Goal: Information Seeking & Learning: Learn about a topic

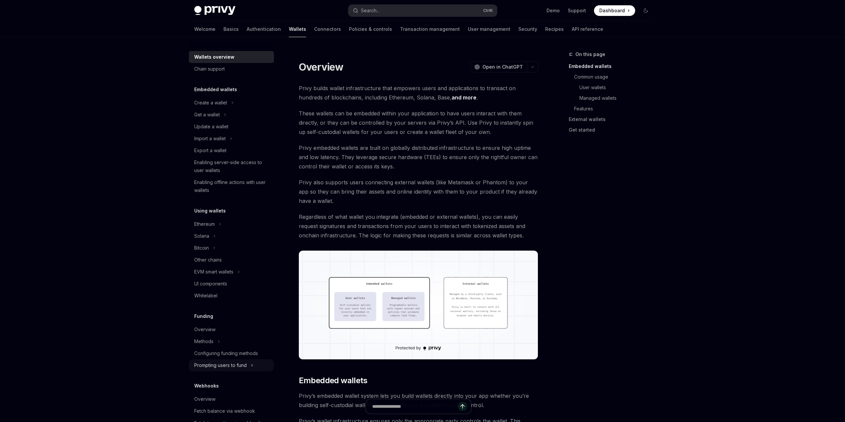
scroll to position [40, 0]
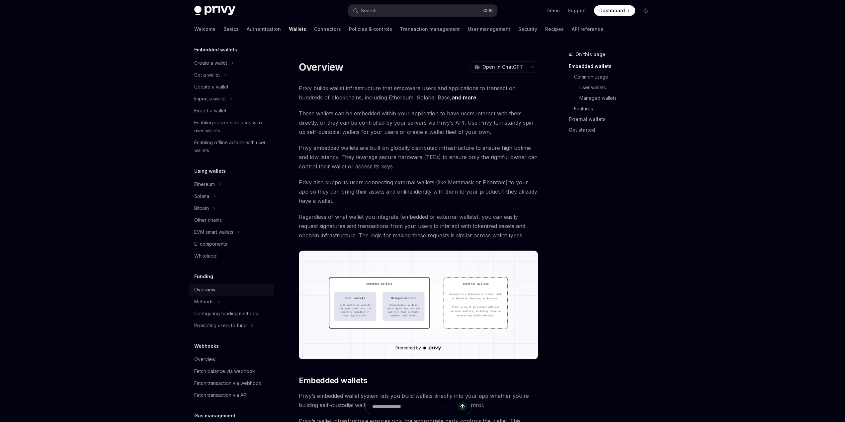
click at [217, 291] on div "Overview" at bounding box center [232, 290] width 76 height 8
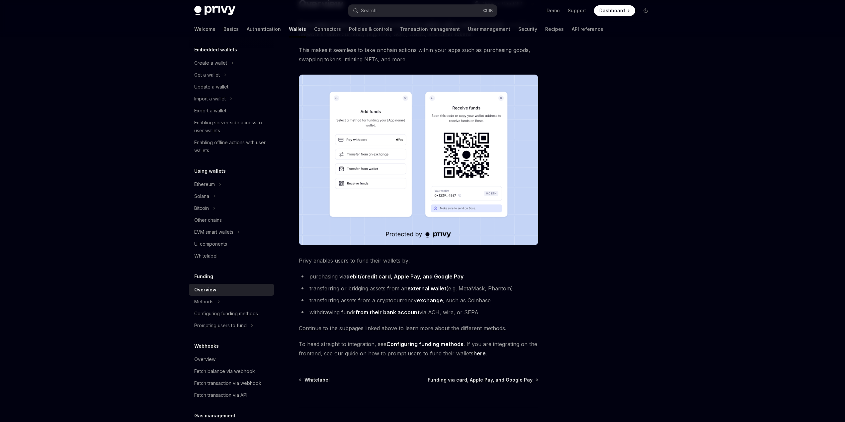
scroll to position [107, 0]
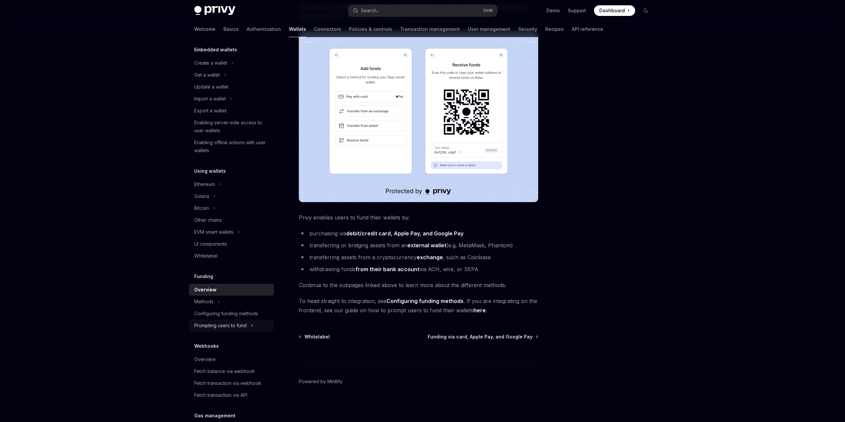
click at [235, 327] on div "Prompting users to fund" at bounding box center [220, 326] width 52 height 8
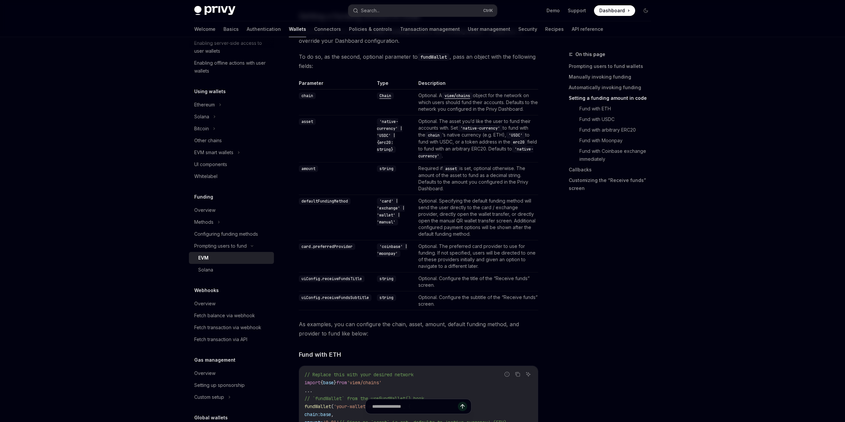
scroll to position [597, 0]
drag, startPoint x: 303, startPoint y: 246, endPoint x: 357, endPoint y: 248, distance: 53.5
click at [353, 248] on code "card.preferredProvider" at bounding box center [327, 245] width 56 height 7
drag, startPoint x: 320, startPoint y: 275, endPoint x: 350, endPoint y: 278, distance: 29.8
click at [350, 276] on code "uiConfig.receiveFundsTitle" at bounding box center [332, 277] width 66 height 7
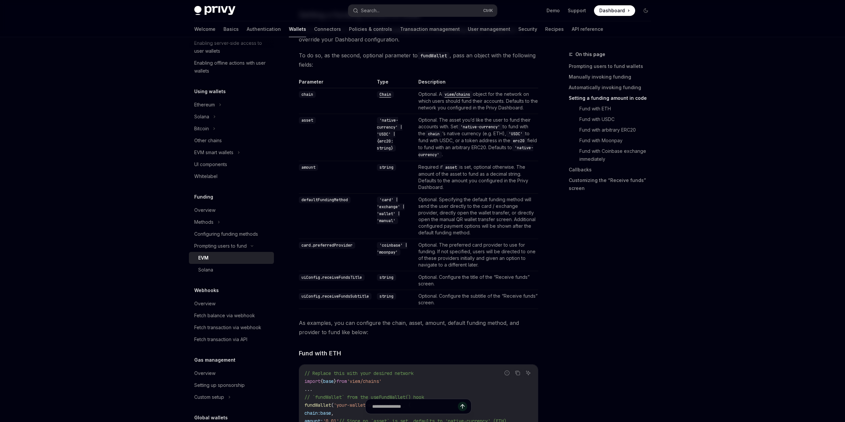
click at [353, 280] on code "uiConfig.receiveFundsTitle" at bounding box center [332, 277] width 66 height 7
click at [353, 279] on code "uiConfig.receiveFundsTitle" at bounding box center [332, 277] width 66 height 7
click at [580, 250] on div "On this page Prompting users to fund wallets Manually invoking funding Automati…" at bounding box center [605, 236] width 101 height 372
click at [218, 211] on div "Overview" at bounding box center [232, 210] width 76 height 8
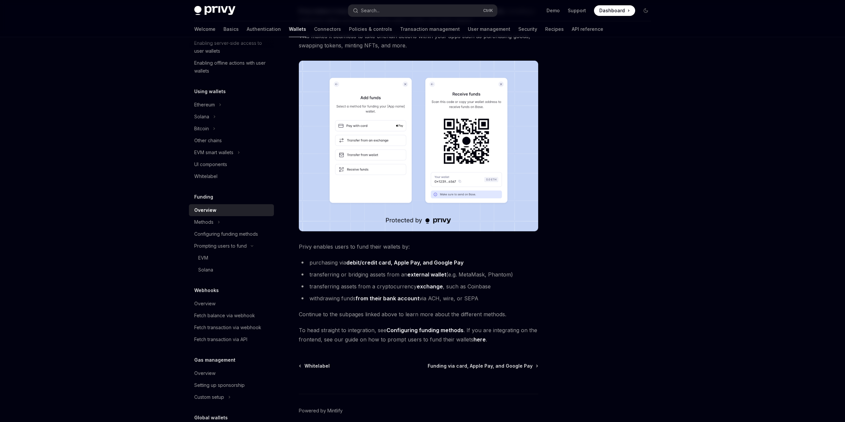
scroll to position [107, 0]
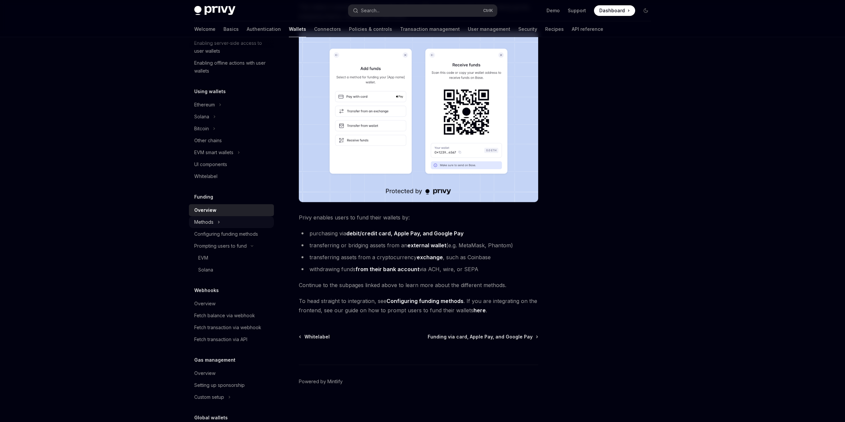
click at [232, 225] on div "Methods" at bounding box center [231, 222] width 85 height 12
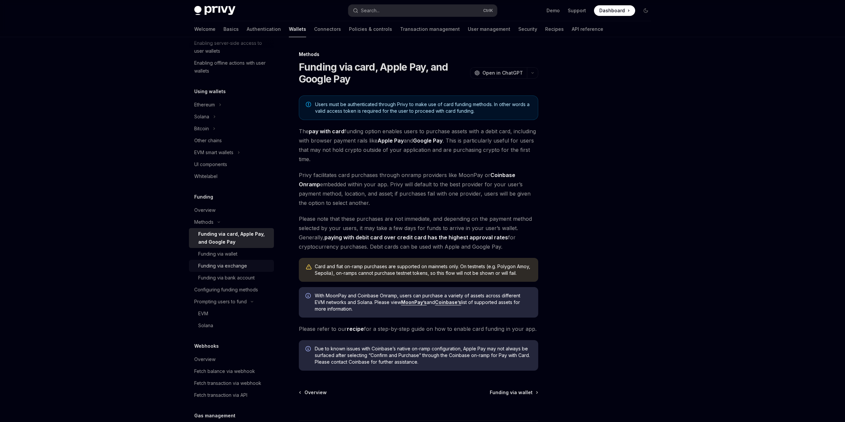
click at [235, 267] on div "Funding via exchange" at bounding box center [222, 266] width 49 height 8
type textarea "*"
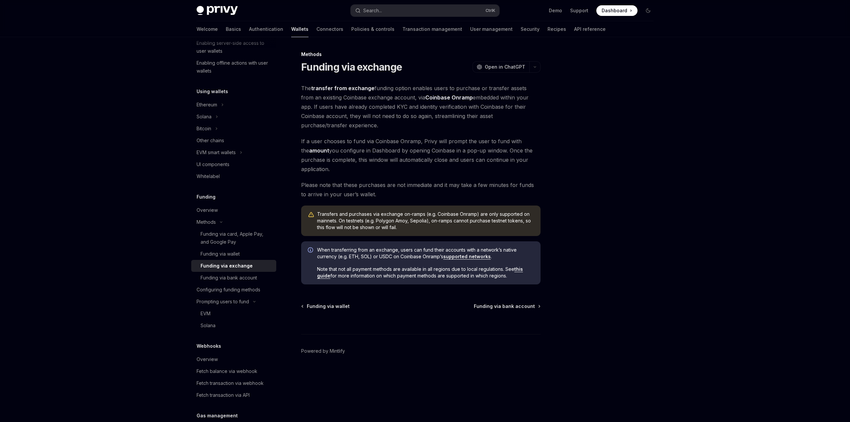
click at [585, 304] on div at bounding box center [608, 236] width 101 height 372
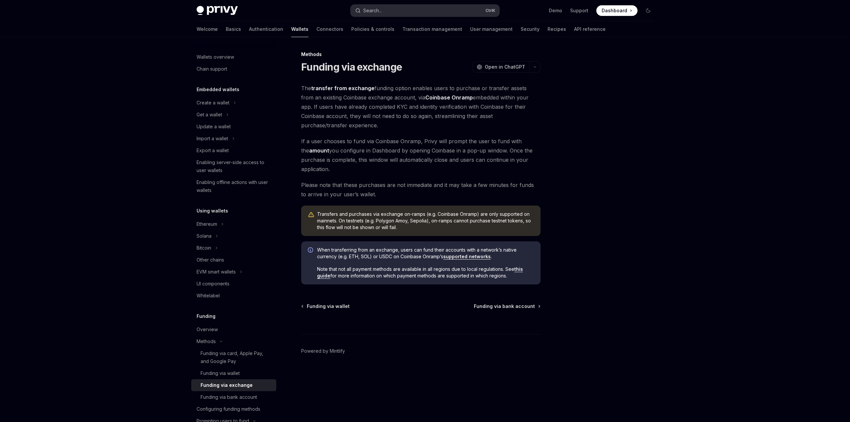
click at [413, 8] on button "Search... Ctrl K" at bounding box center [424, 11] width 149 height 12
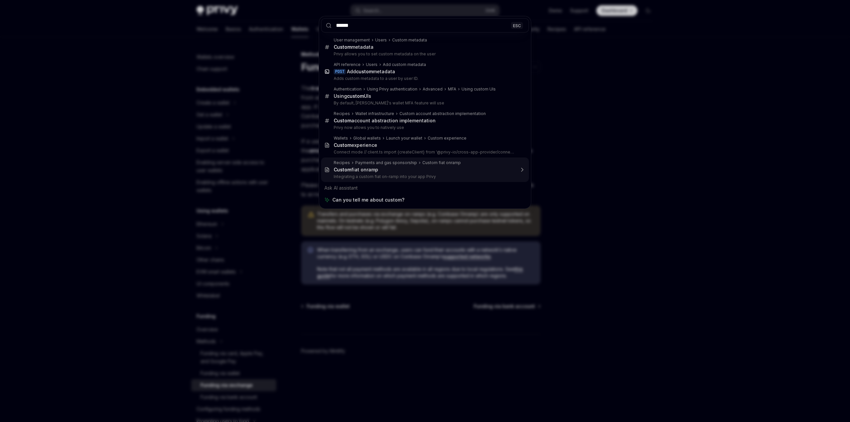
type input "******"
click at [615, 161] on div "****** ESC User management Users Custom metadata Custom metadata Privy allows y…" at bounding box center [425, 211] width 850 height 422
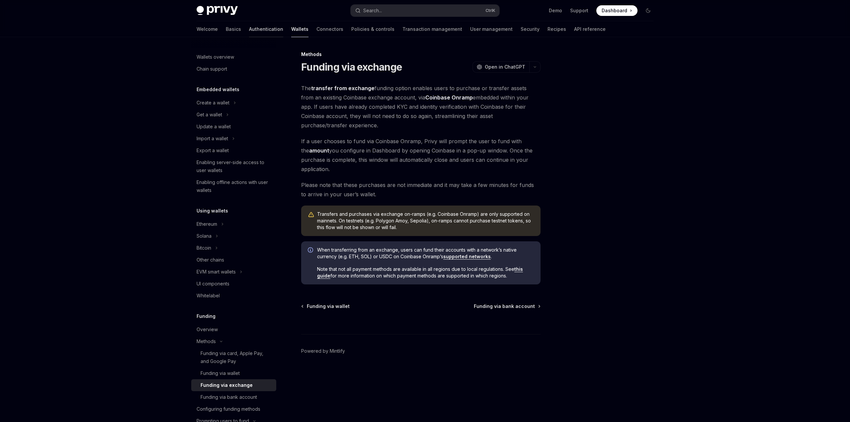
click at [249, 30] on link "Authentication" at bounding box center [266, 29] width 34 height 16
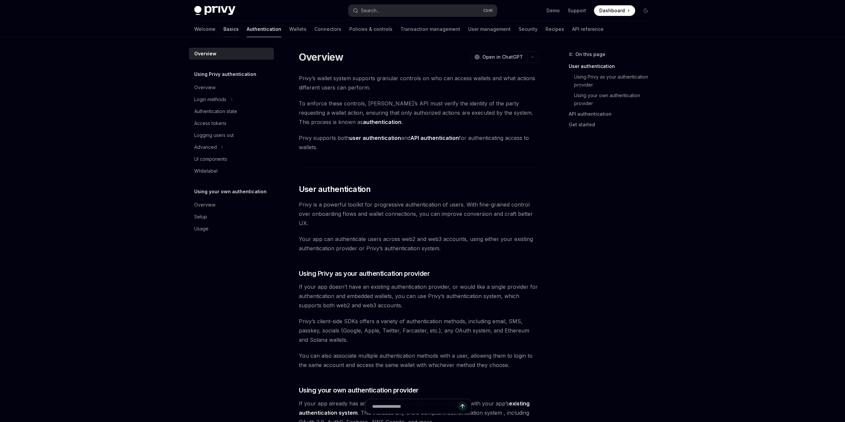
click at [223, 27] on link "Basics" at bounding box center [230, 29] width 15 height 16
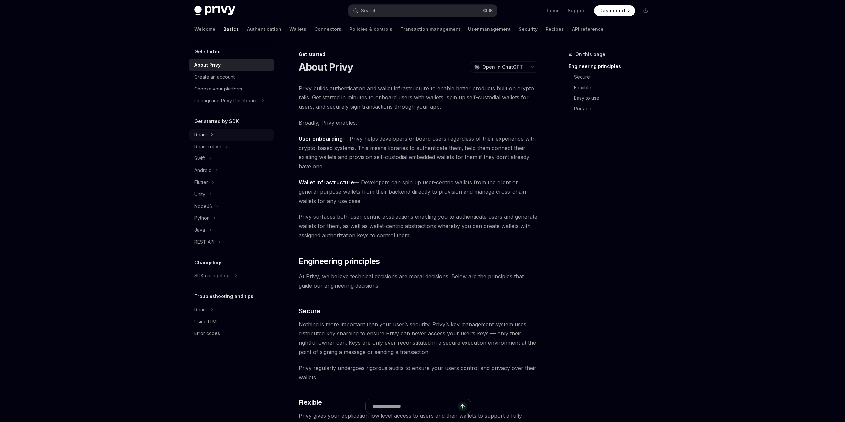
click at [214, 134] on div "React" at bounding box center [231, 135] width 85 height 12
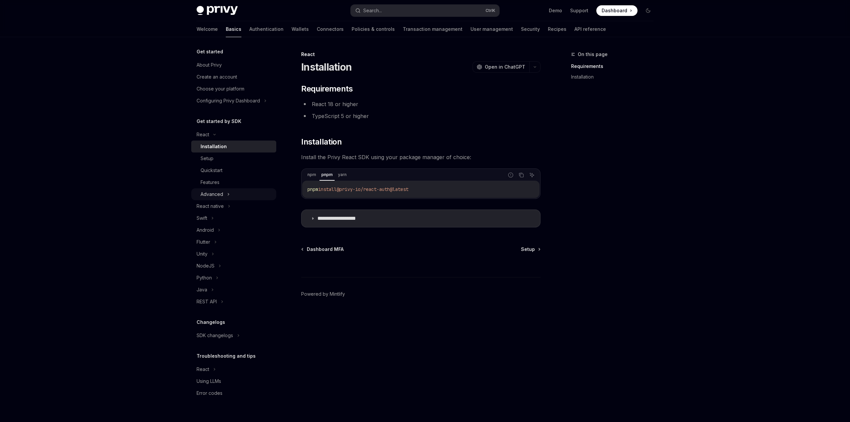
click at [230, 191] on div "Advanced" at bounding box center [233, 195] width 85 height 12
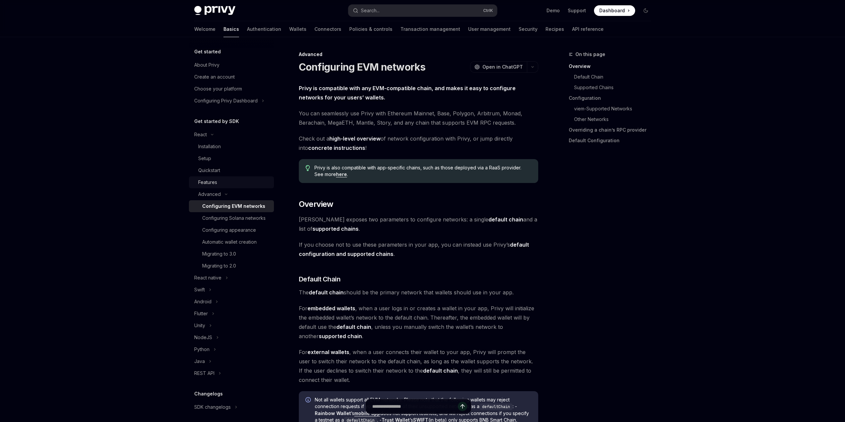
click at [247, 185] on div "Features" at bounding box center [234, 183] width 72 height 8
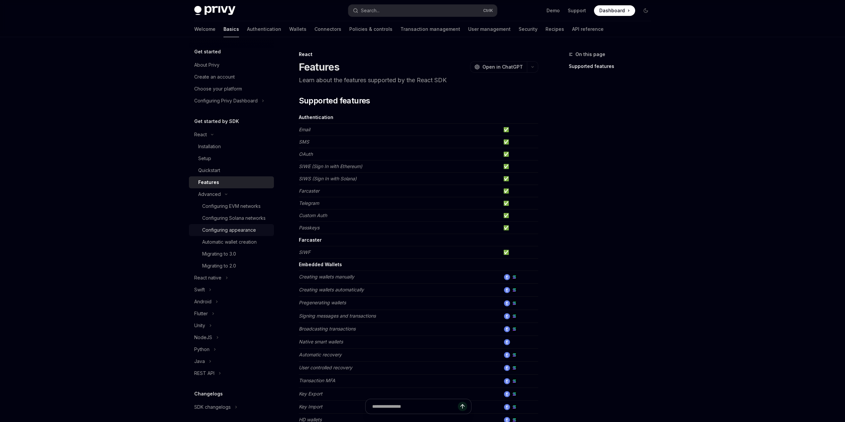
click at [239, 234] on div "Configuring appearance" at bounding box center [229, 230] width 54 height 8
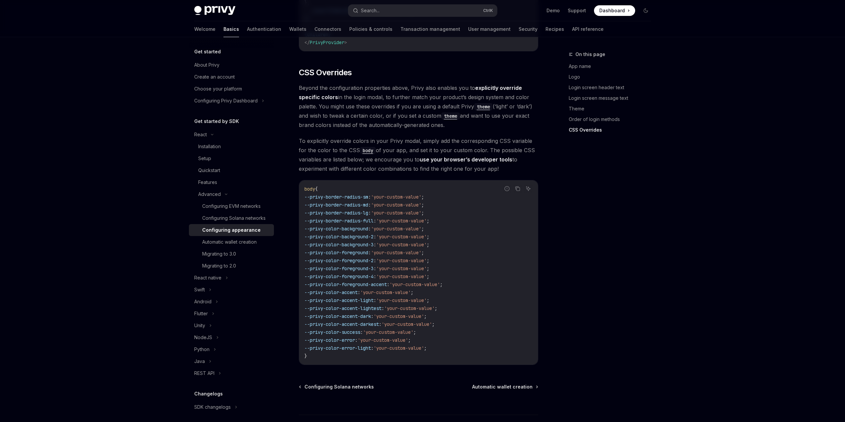
scroll to position [1553, 0]
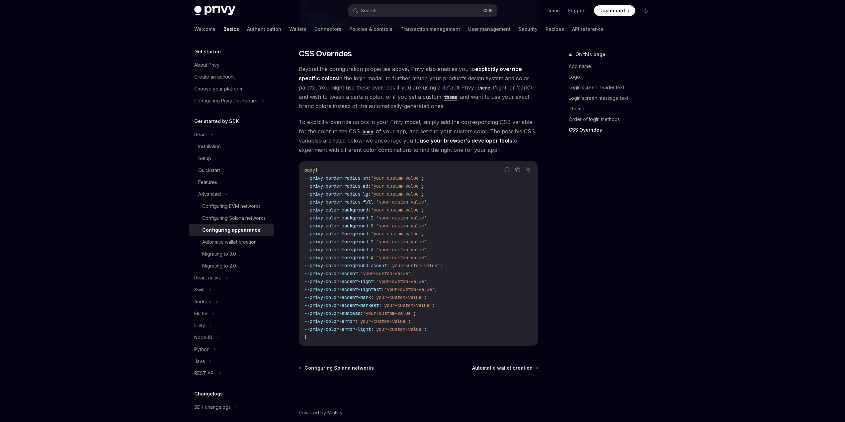
click at [352, 271] on span "--privy-color-accent" at bounding box center [330, 274] width 53 height 6
click at [351, 279] on span "--privy-color-accent-light" at bounding box center [338, 282] width 69 height 6
click at [357, 287] on span "--privy-color-accent-lightest" at bounding box center [342, 290] width 77 height 6
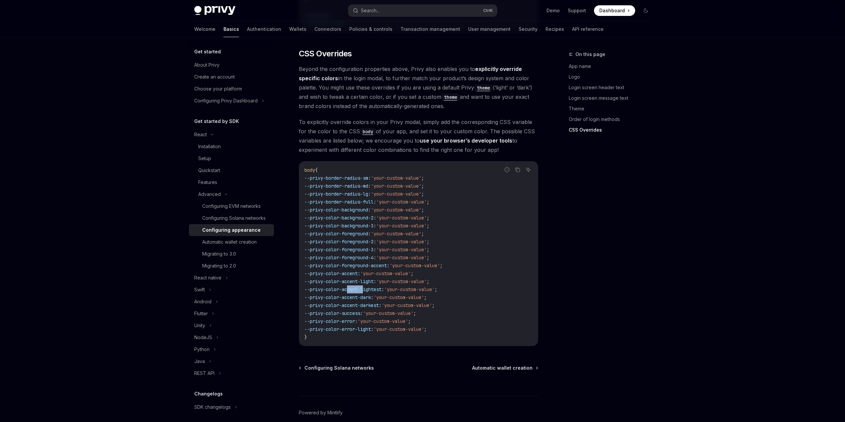
click at [357, 287] on span "--privy-color-accent-lightest" at bounding box center [342, 290] width 77 height 6
click at [356, 295] on span "--privy-color-accent-dark" at bounding box center [337, 298] width 66 height 6
click at [355, 303] on span "--privy-color-accent-darkest" at bounding box center [341, 306] width 74 height 6
click at [355, 295] on span "--privy-color-accent-dark" at bounding box center [337, 298] width 66 height 6
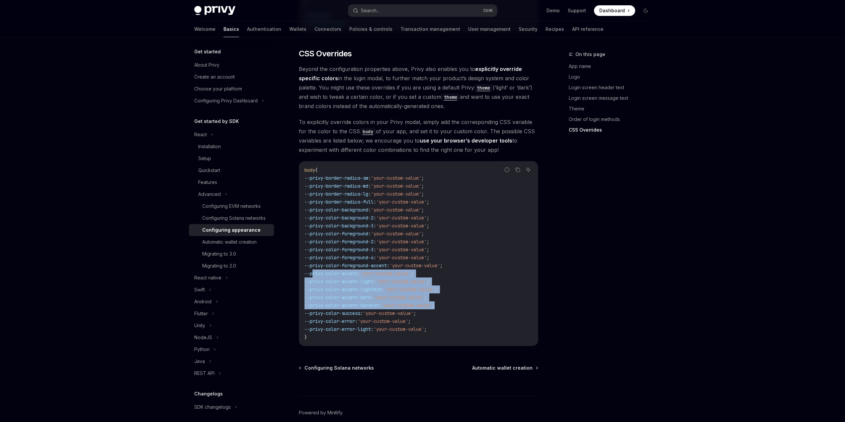
drag, startPoint x: 458, startPoint y: 288, endPoint x: 308, endPoint y: 254, distance: 153.3
click at [309, 255] on code "body { --privy-border-radius-sm : 'your-custom-value' ; --privy-border-radius-m…" at bounding box center [418, 253] width 228 height 175
drag, startPoint x: 330, startPoint y: 161, endPoint x: 374, endPoint y: 194, distance: 55.6
click at [374, 194] on code "body { --privy-border-radius-sm : 'your-custom-value' ; --privy-border-radius-m…" at bounding box center [418, 253] width 228 height 175
click at [376, 199] on span ":" at bounding box center [374, 202] width 3 height 6
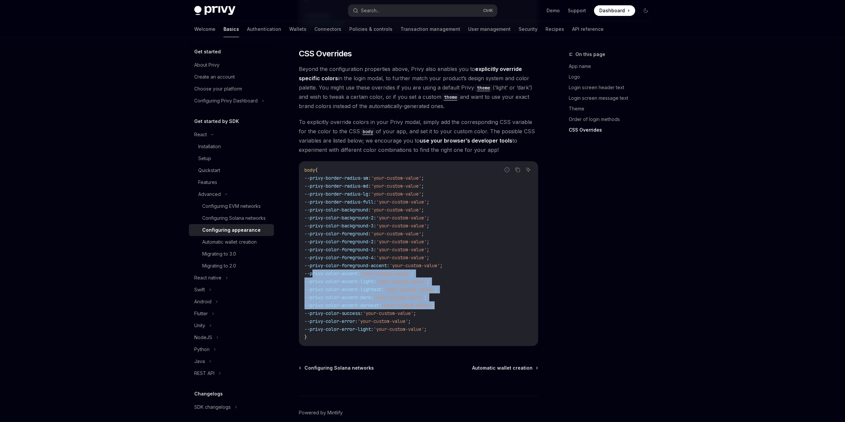
drag, startPoint x: 317, startPoint y: 313, endPoint x: 382, endPoint y: 310, distance: 65.4
click at [381, 327] on span "--privy-color-error-light : 'your-custom-value' ;" at bounding box center [365, 330] width 122 height 6
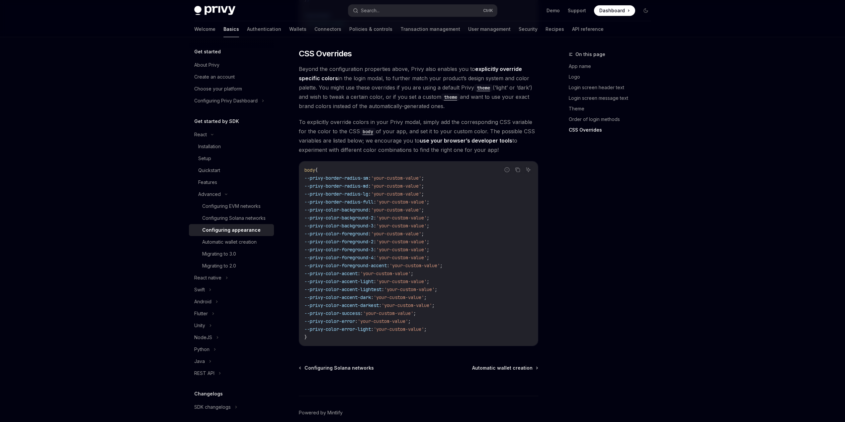
click at [373, 327] on span ":" at bounding box center [372, 330] width 3 height 6
drag, startPoint x: 311, startPoint y: 304, endPoint x: 454, endPoint y: 309, distance: 142.8
click at [454, 309] on code "body { --privy-border-radius-sm : 'your-custom-value' ; --privy-border-radius-m…" at bounding box center [418, 253] width 228 height 175
drag, startPoint x: 432, startPoint y: 297, endPoint x: 308, endPoint y: 296, distance: 124.5
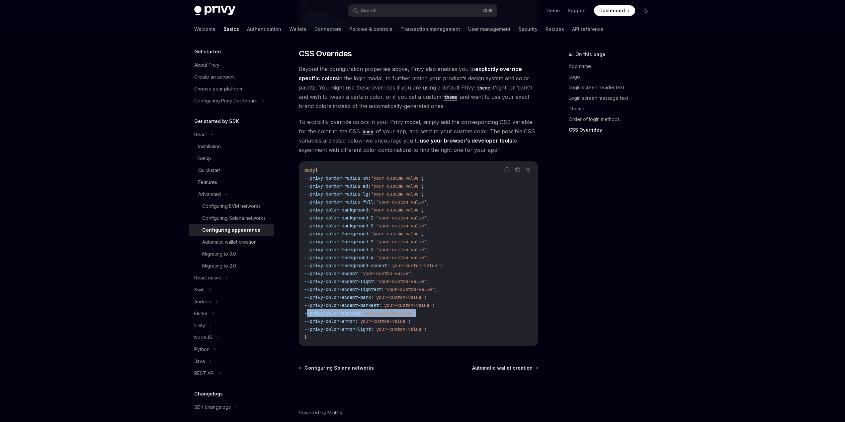
click at [308, 296] on code "body { --privy-border-radius-sm : 'your-custom-value' ; --privy-border-radius-m…" at bounding box center [418, 253] width 228 height 175
drag, startPoint x: 307, startPoint y: 305, endPoint x: 462, endPoint y: 312, distance: 155.1
click at [462, 312] on code "body { --privy-border-radius-sm : 'your-custom-value' ; --privy-border-radius-m…" at bounding box center [418, 253] width 228 height 175
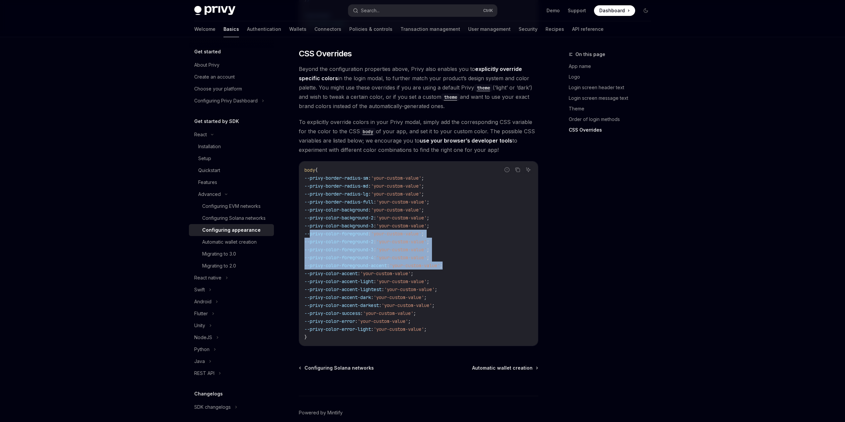
drag, startPoint x: 469, startPoint y: 247, endPoint x: 309, endPoint y: 215, distance: 163.0
click at [309, 215] on code "body { --privy-border-radius-sm : 'your-custom-value' ; --privy-border-radius-m…" at bounding box center [418, 253] width 228 height 175
click at [247, 31] on link "Authentication" at bounding box center [264, 29] width 34 height 16
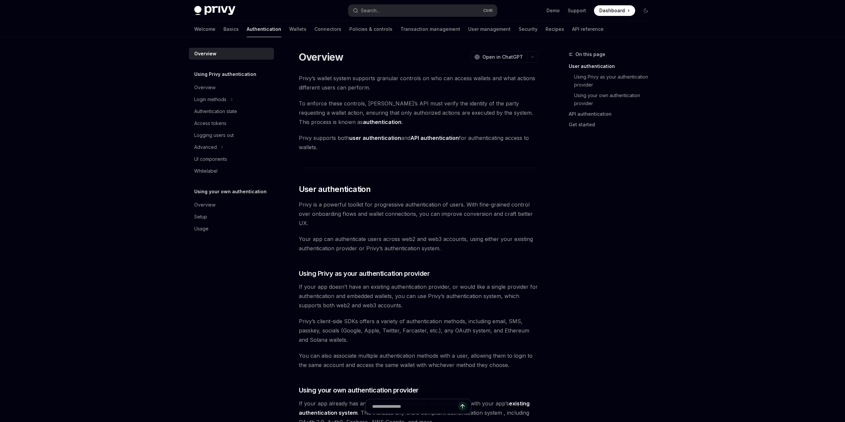
click at [289, 31] on link "Wallets" at bounding box center [297, 29] width 17 height 16
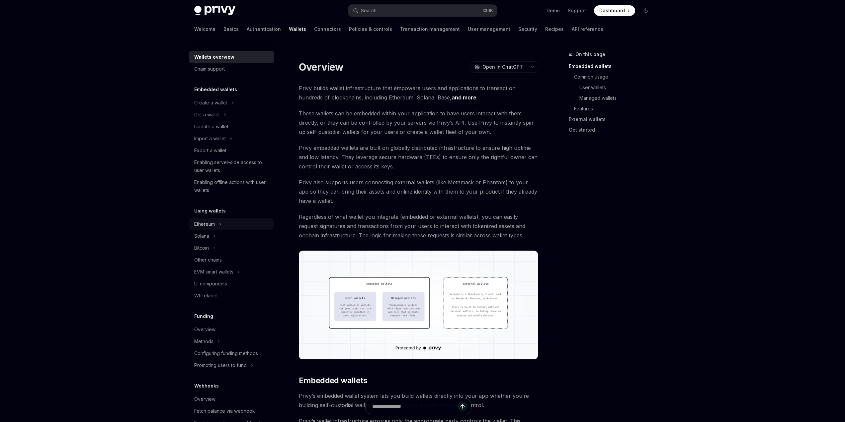
scroll to position [80, 0]
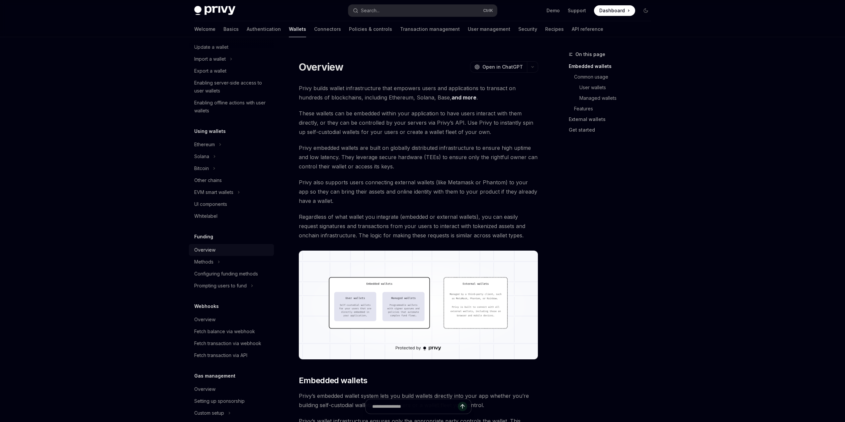
click at [212, 252] on div "Overview" at bounding box center [204, 250] width 21 height 8
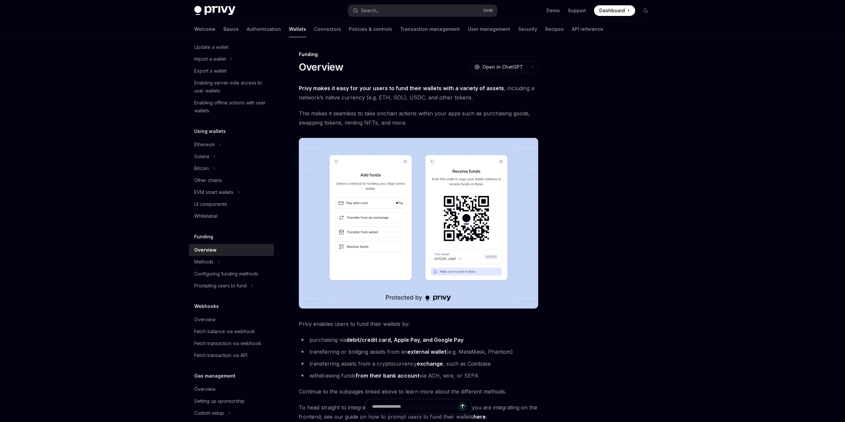
click at [349, 226] on img at bounding box center [418, 223] width 239 height 171
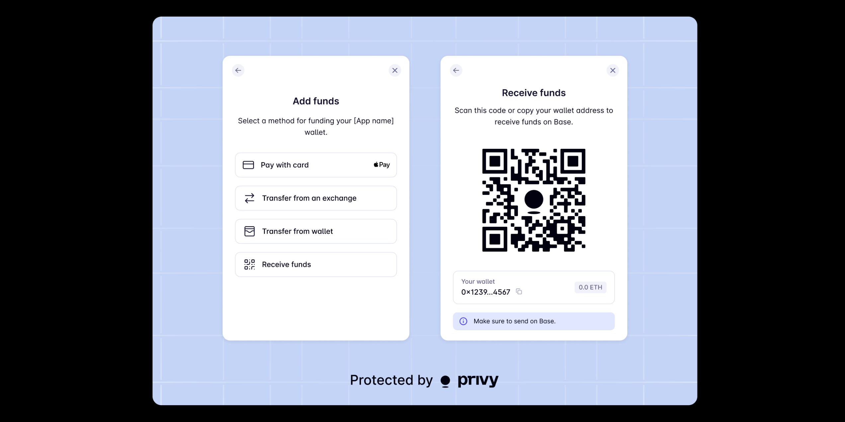
click at [817, 101] on div at bounding box center [422, 211] width 845 height 422
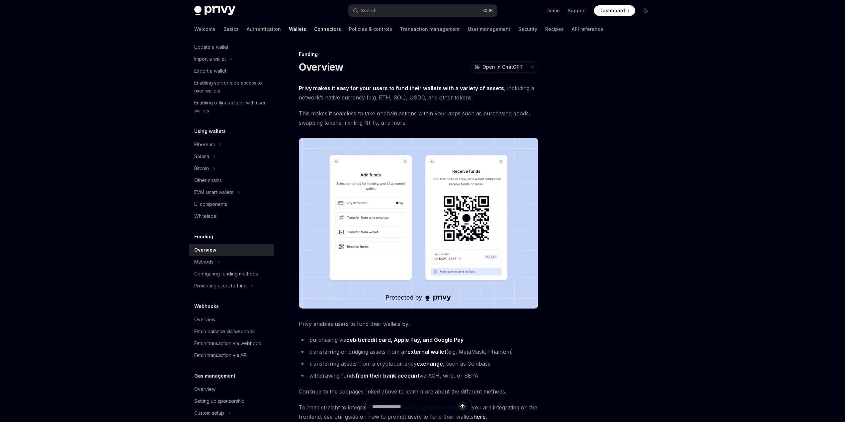
click at [314, 29] on link "Connectors" at bounding box center [327, 29] width 27 height 16
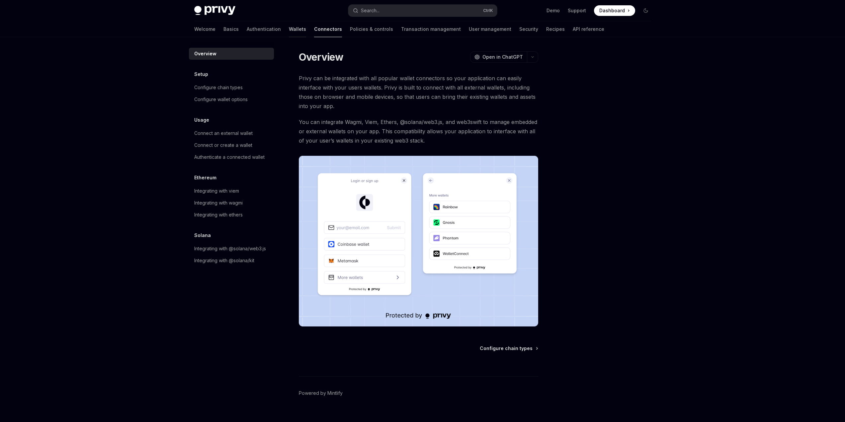
click at [289, 33] on link "Wallets" at bounding box center [297, 29] width 17 height 16
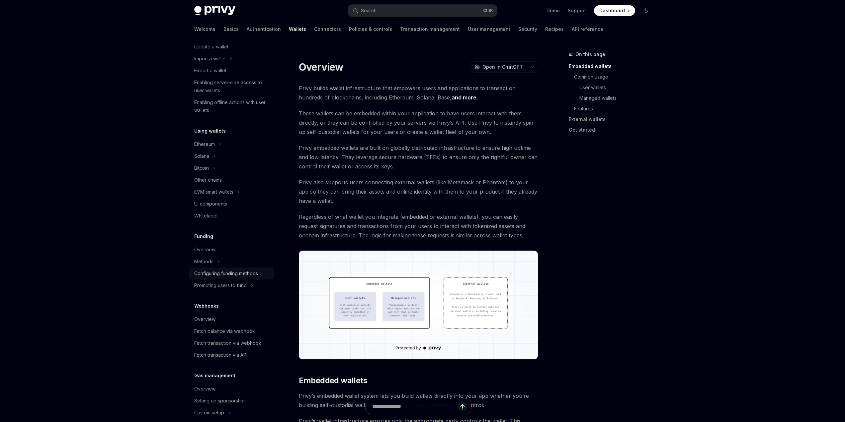
scroll to position [119, 0]
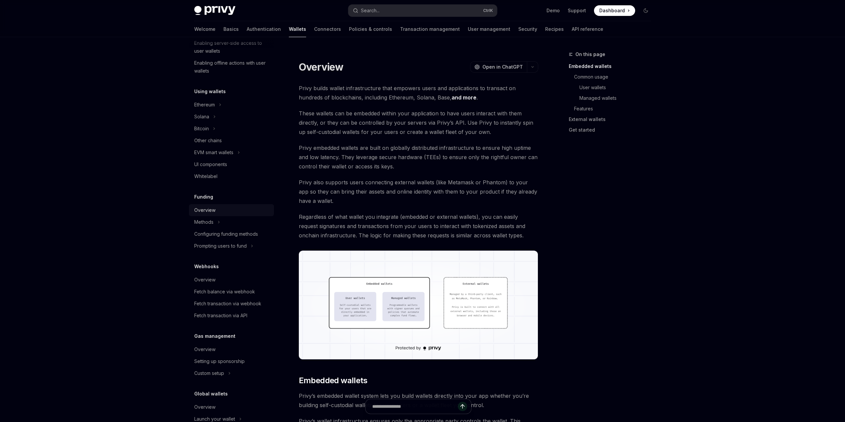
click at [225, 213] on div "Overview" at bounding box center [232, 210] width 76 height 8
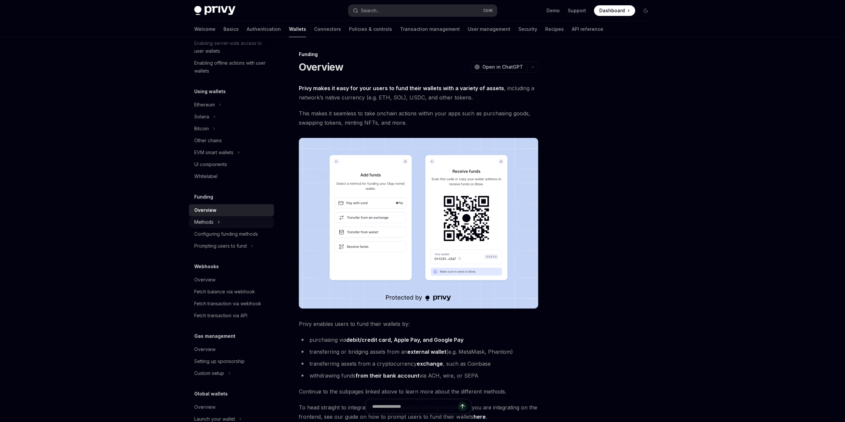
click at [228, 224] on div "Methods" at bounding box center [231, 222] width 85 height 12
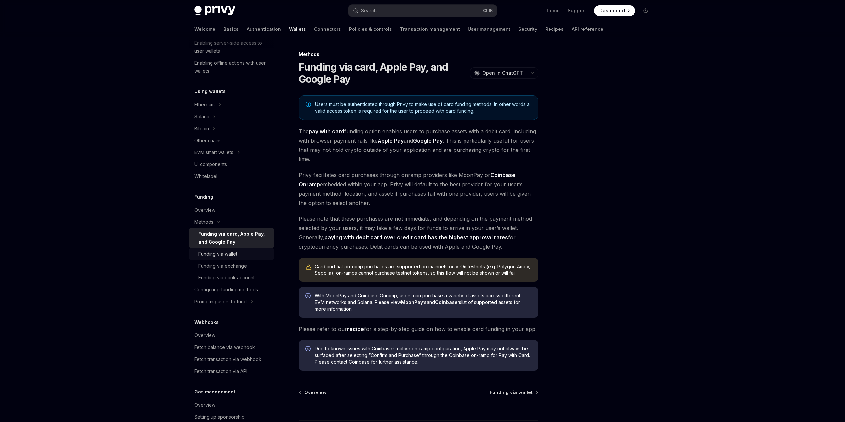
click at [250, 258] on div "Funding via wallet" at bounding box center [234, 254] width 72 height 8
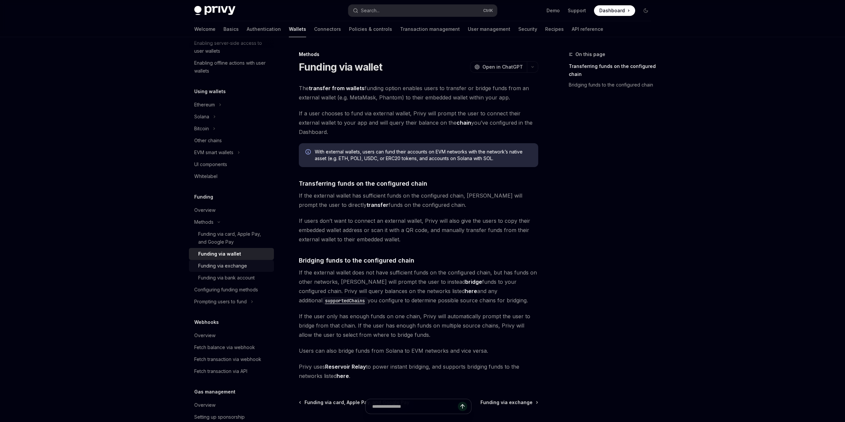
click at [248, 268] on div "Funding via exchange" at bounding box center [234, 266] width 72 height 8
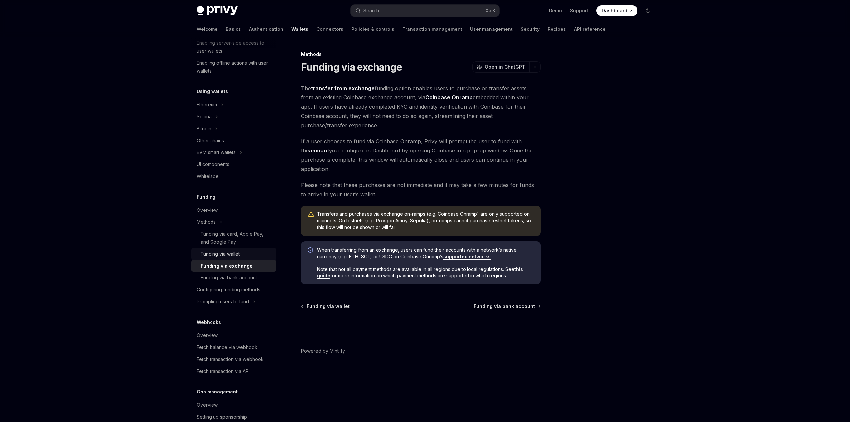
click at [247, 254] on div "Funding via wallet" at bounding box center [236, 254] width 72 height 8
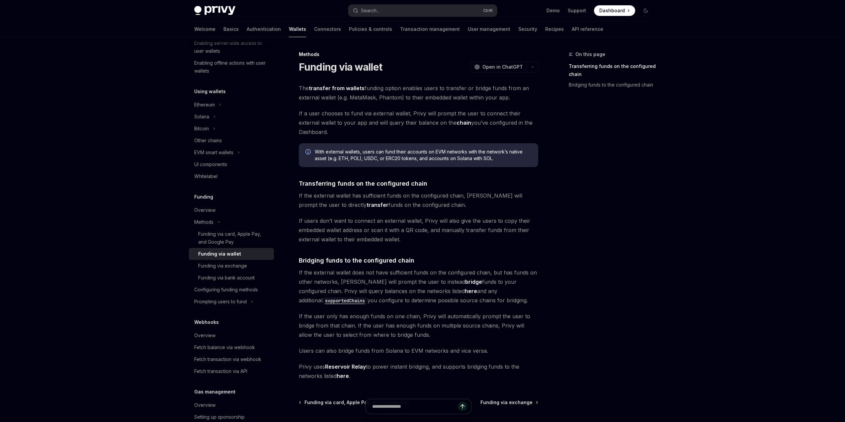
drag, startPoint x: 324, startPoint y: 105, endPoint x: 423, endPoint y: 131, distance: 102.8
click at [423, 131] on div "The transfer from wallets funding option enables users to transfer or bridge fu…" at bounding box center [418, 232] width 239 height 297
click at [424, 131] on span "If a user chooses to fund via external wallet, Privy will prompt the user to co…" at bounding box center [418, 123] width 239 height 28
drag, startPoint x: 390, startPoint y: 154, endPoint x: 504, endPoint y: 158, distance: 114.2
click at [488, 156] on span "With external wallets, users can fund their accounts on EVM networks with the n…" at bounding box center [423, 155] width 217 height 13
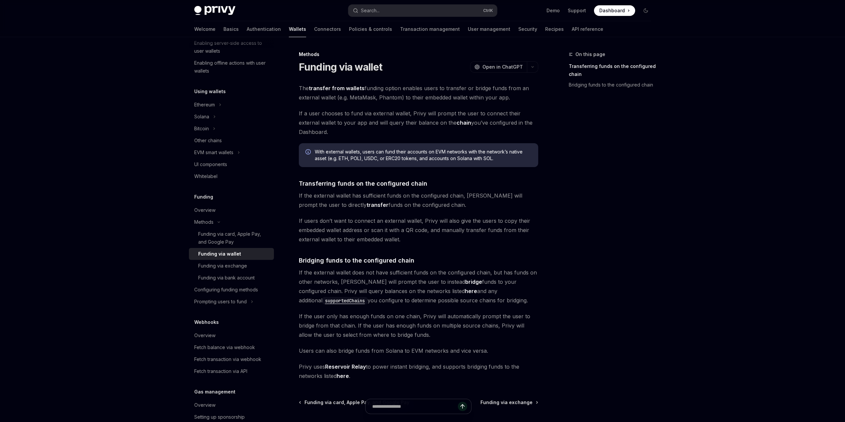
click at [505, 158] on span "With external wallets, users can fund their accounts on EVM networks with the n…" at bounding box center [423, 155] width 217 height 13
click at [517, 170] on div "The transfer from wallets funding option enables users to transfer or bridge fu…" at bounding box center [418, 232] width 239 height 297
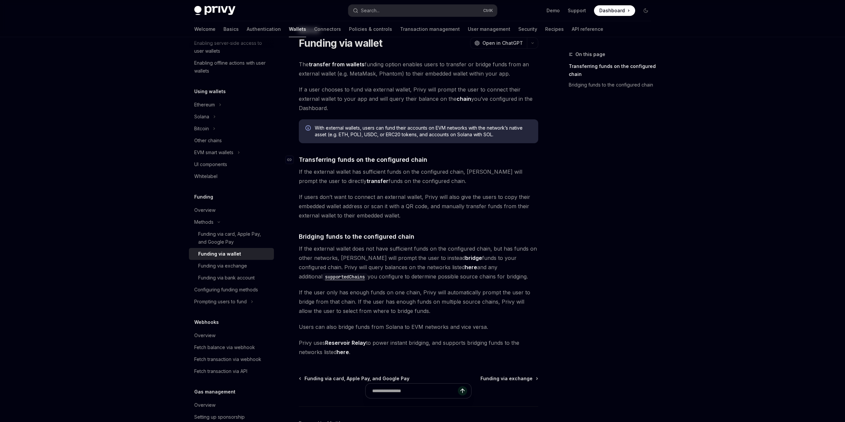
scroll to position [66, 0]
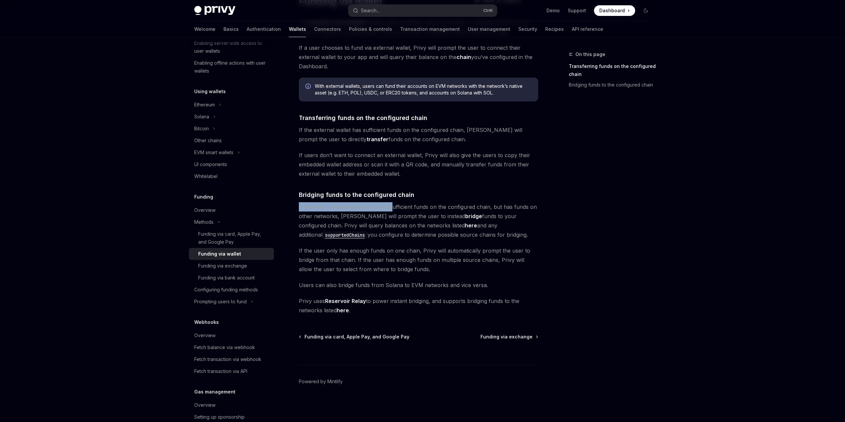
drag, startPoint x: 338, startPoint y: 202, endPoint x: 469, endPoint y: 209, distance: 131.3
click at [432, 209] on div "The transfer from wallets funding option enables users to transfer or bridge fu…" at bounding box center [418, 166] width 239 height 297
drag, startPoint x: 591, startPoint y: 218, endPoint x: 584, endPoint y: 225, distance: 10.1
click at [593, 218] on div "On this page Transferring funds on the configured chain Bridging funds to the c…" at bounding box center [605, 236] width 101 height 372
click at [399, 234] on span "If the external wallet does not have sufficient funds on the configured chain, …" at bounding box center [418, 220] width 239 height 37
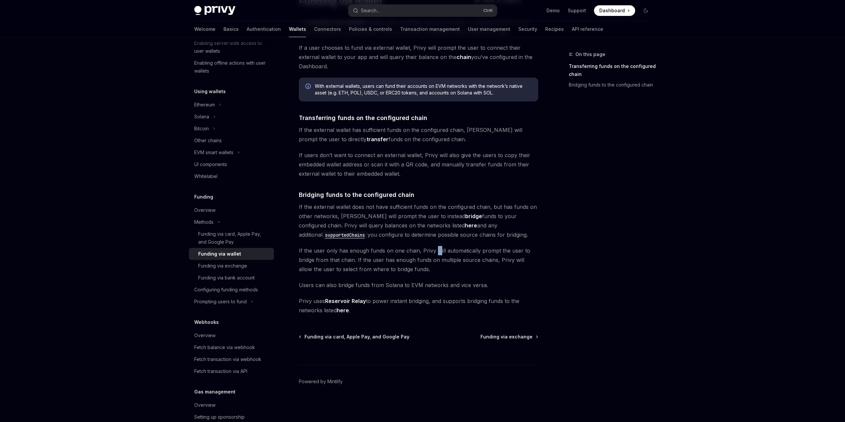
click at [436, 247] on span "If the user only has enough funds on one chain, Privy will automatically prompt…" at bounding box center [418, 260] width 239 height 28
click at [435, 264] on span "If the user only has enough funds on one chain, Privy will automatically prompt…" at bounding box center [418, 260] width 239 height 28
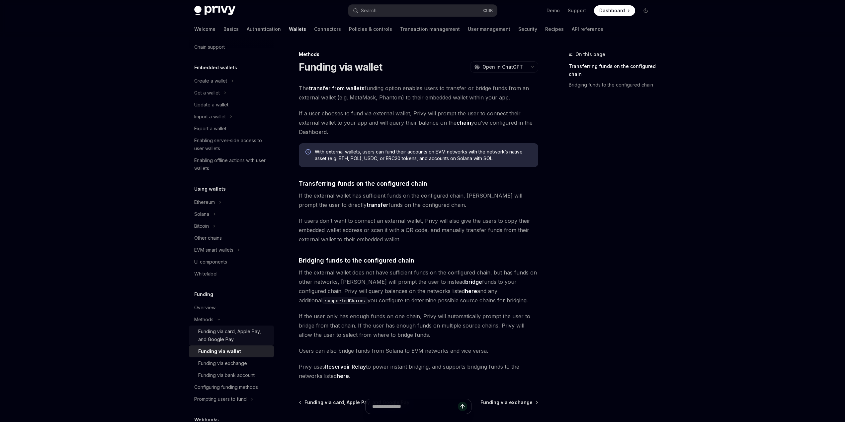
scroll to position [40, 0]
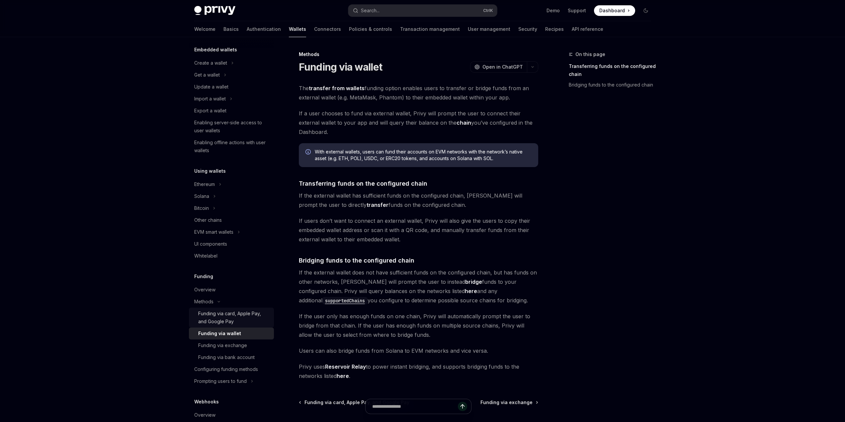
click at [215, 317] on div "Funding via card, Apple Pay, and Google Pay" at bounding box center [234, 318] width 72 height 16
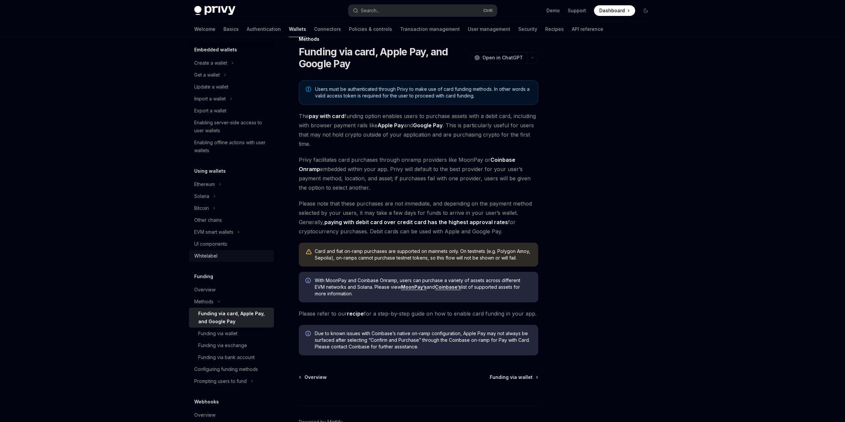
scroll to position [56, 0]
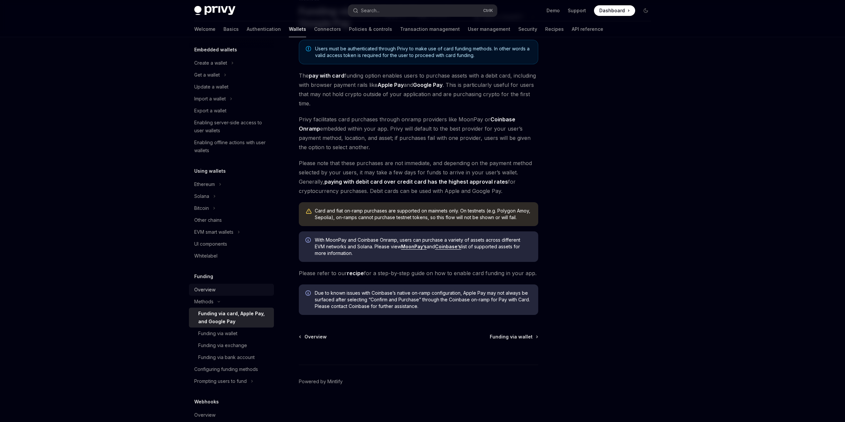
click at [214, 285] on link "Overview" at bounding box center [231, 290] width 85 height 12
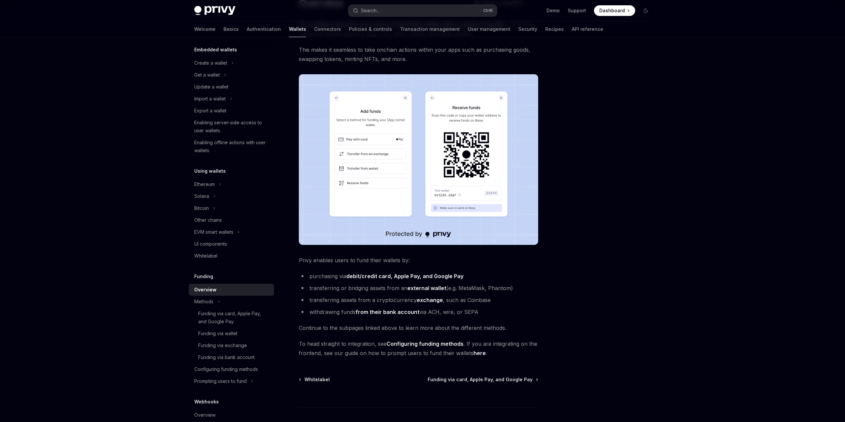
scroll to position [107, 0]
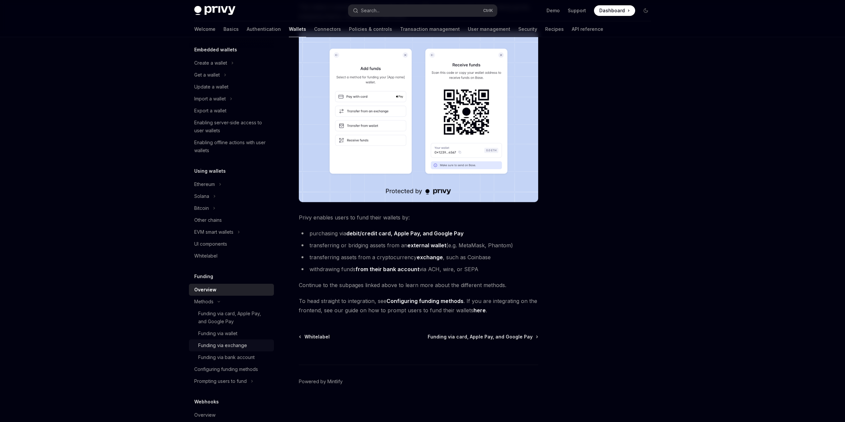
click at [228, 343] on div "Funding via exchange" at bounding box center [222, 346] width 49 height 8
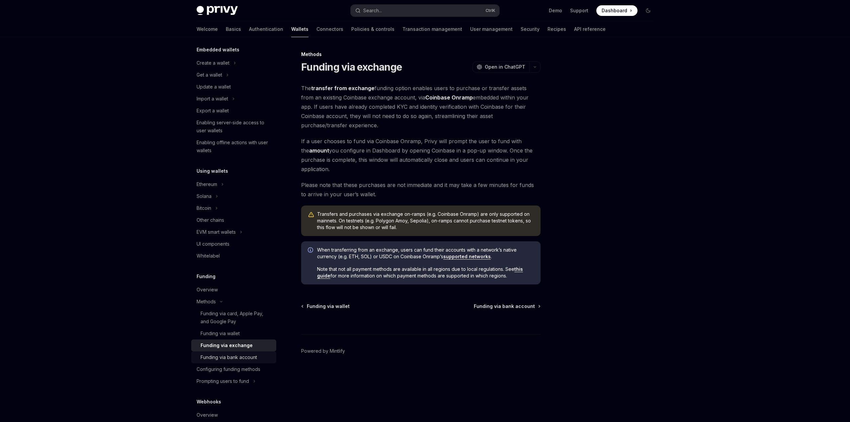
click at [227, 354] on div "Funding via bank account" at bounding box center [228, 358] width 56 height 8
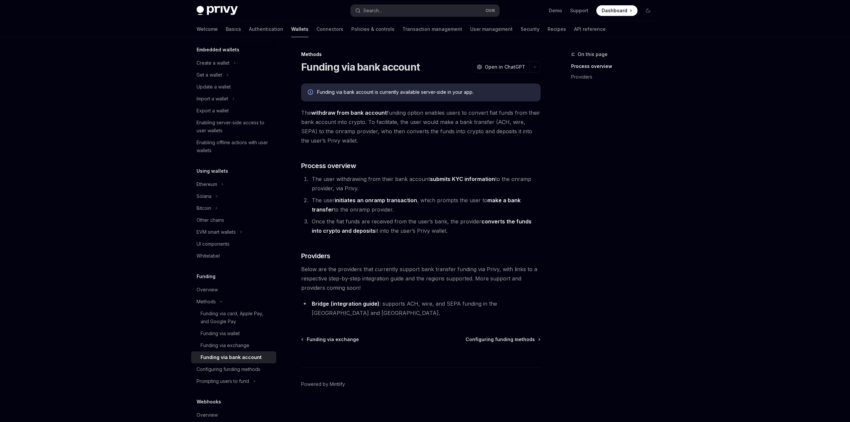
click at [229, 362] on link "Funding via bank account" at bounding box center [233, 358] width 85 height 12
click at [240, 371] on div "Configuring funding methods" at bounding box center [228, 370] width 64 height 8
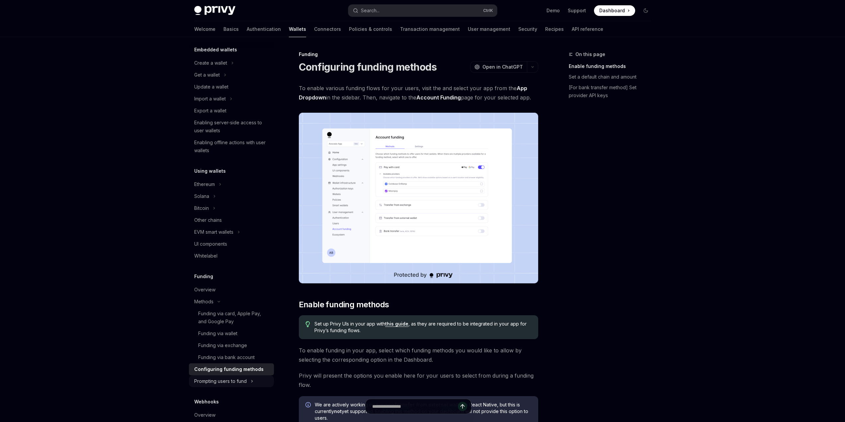
click at [238, 385] on div "Prompting users to fund" at bounding box center [220, 382] width 52 height 8
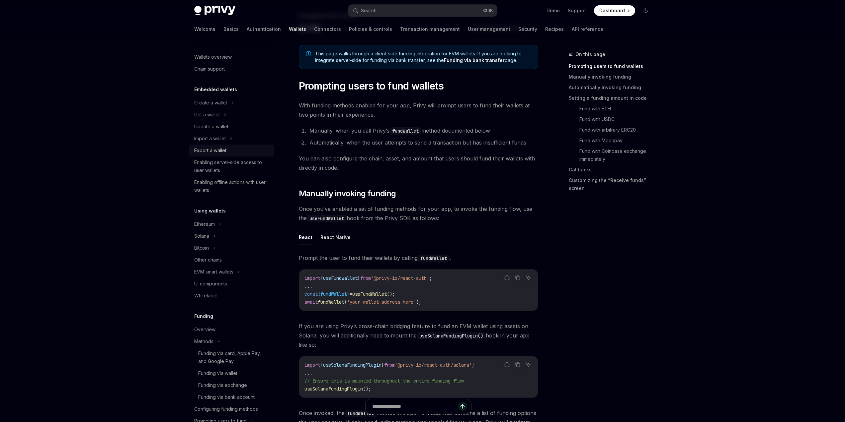
scroll to position [35, 0]
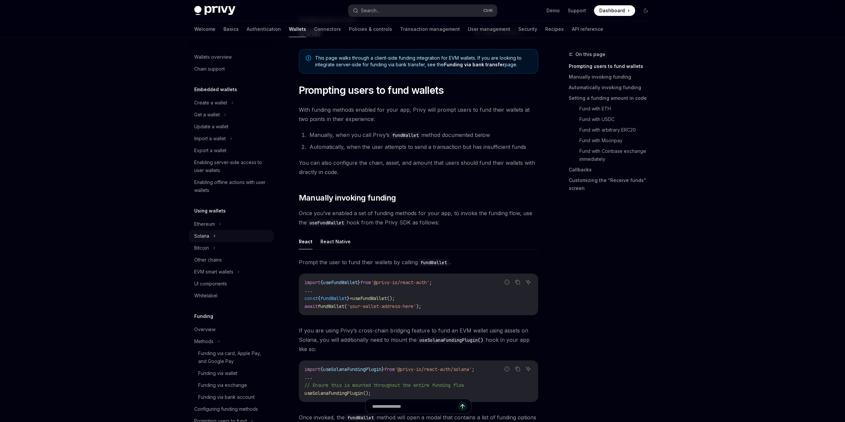
click at [227, 231] on div "Solana" at bounding box center [231, 236] width 85 height 12
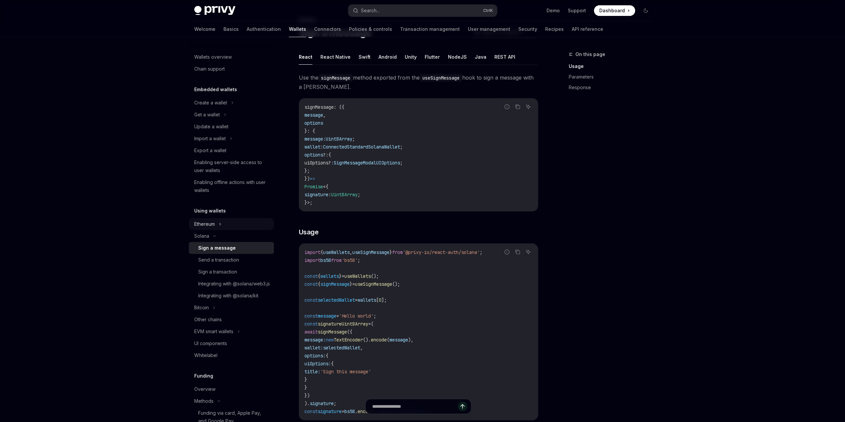
click at [233, 222] on div "Ethereum" at bounding box center [231, 224] width 85 height 12
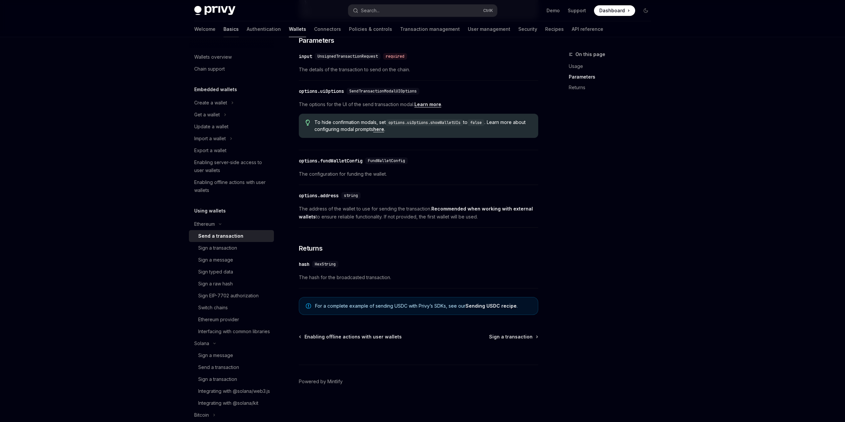
click at [223, 32] on link "Basics" at bounding box center [230, 29] width 15 height 16
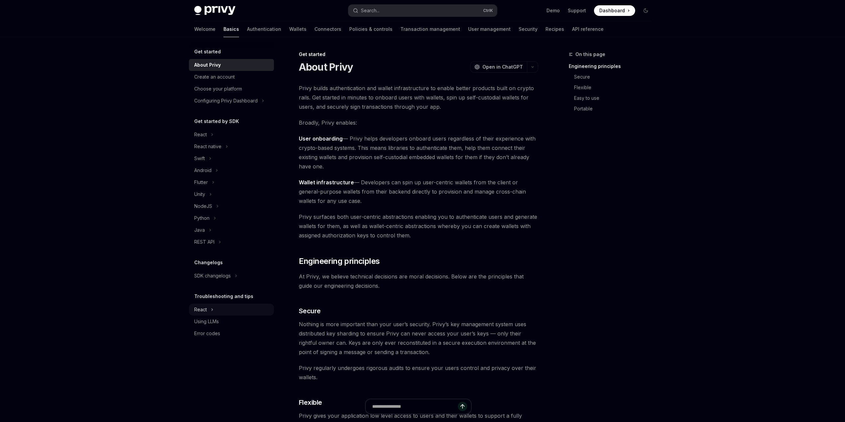
click at [229, 312] on div "React" at bounding box center [231, 310] width 85 height 12
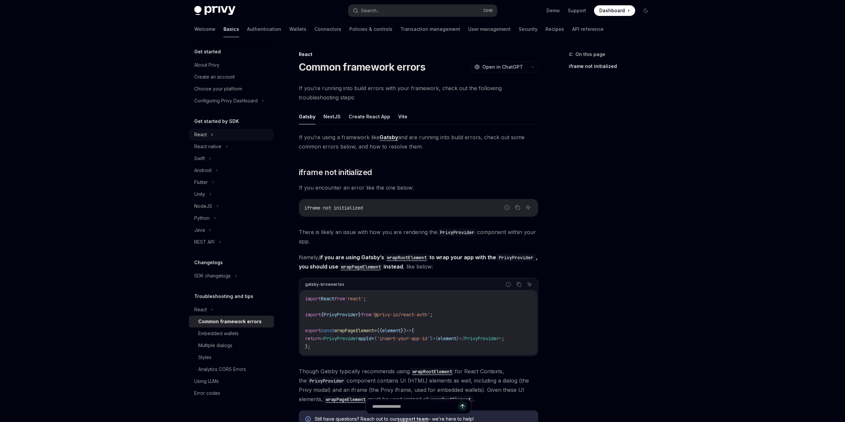
click at [226, 135] on div "React" at bounding box center [231, 135] width 85 height 12
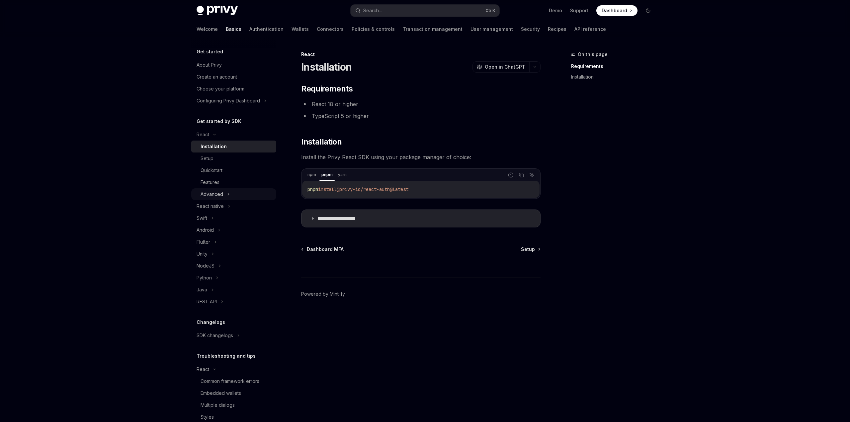
click at [230, 191] on div "Advanced" at bounding box center [233, 195] width 85 height 12
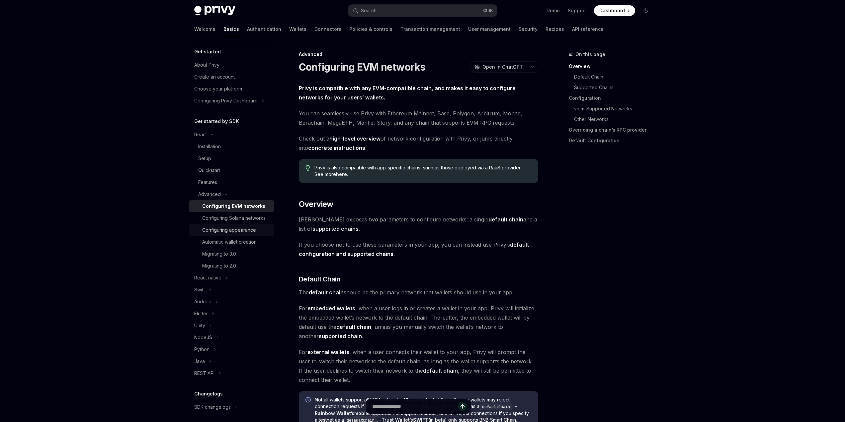
click at [240, 236] on link "Configuring appearance" at bounding box center [231, 230] width 85 height 12
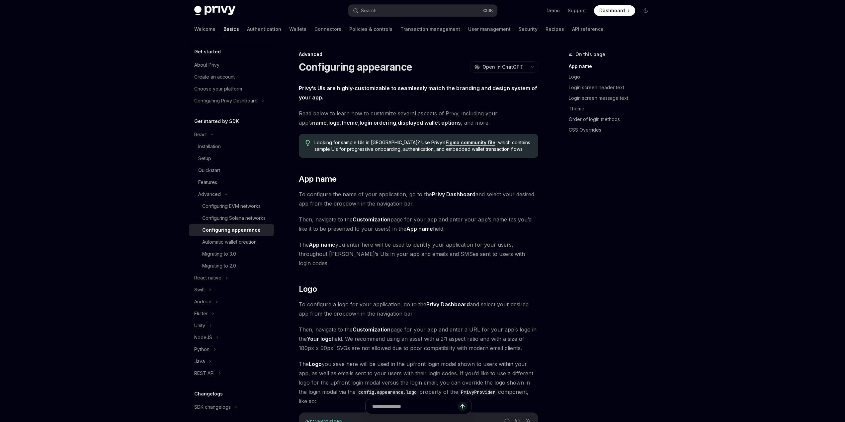
type textarea "*"
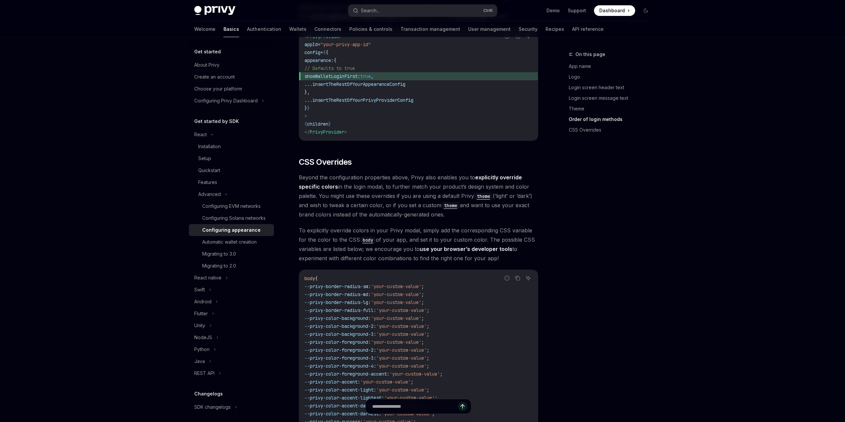
scroll to position [1513, 0]
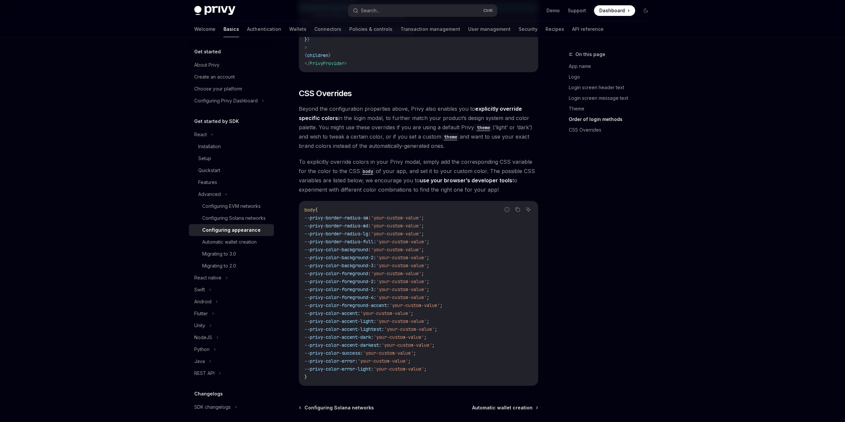
drag, startPoint x: 317, startPoint y: 304, endPoint x: 379, endPoint y: 305, distance: 62.7
click at [373, 319] on span "--privy-color-accent-light" at bounding box center [338, 322] width 69 height 6
drag, startPoint x: 321, startPoint y: 312, endPoint x: 390, endPoint y: 313, distance: 68.7
click at [381, 327] on span "--privy-color-accent-lightest" at bounding box center [342, 330] width 77 height 6
click at [369, 342] on span "--privy-color-accent-darkest" at bounding box center [341, 345] width 74 height 6
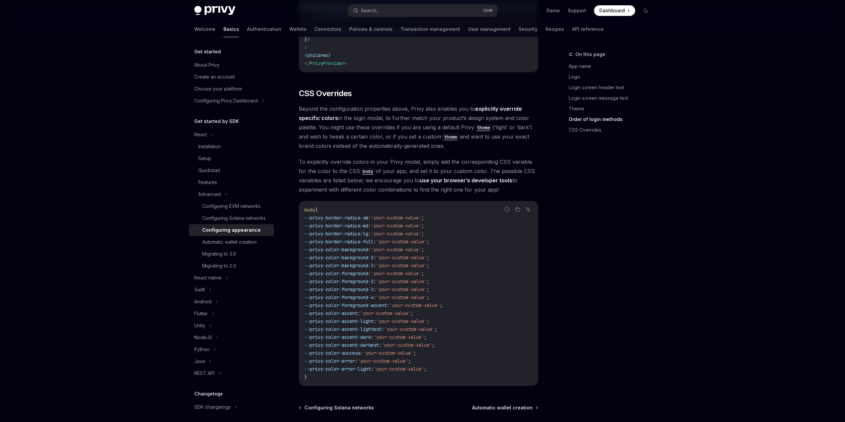
click at [372, 322] on code "body { --privy-border-radius-sm : 'your-custom-value' ; --privy-border-radius-m…" at bounding box center [418, 293] width 228 height 175
click at [383, 350] on span "'your-custom-value'" at bounding box center [388, 353] width 50 height 6
